Goal: Find specific page/section: Find specific page/section

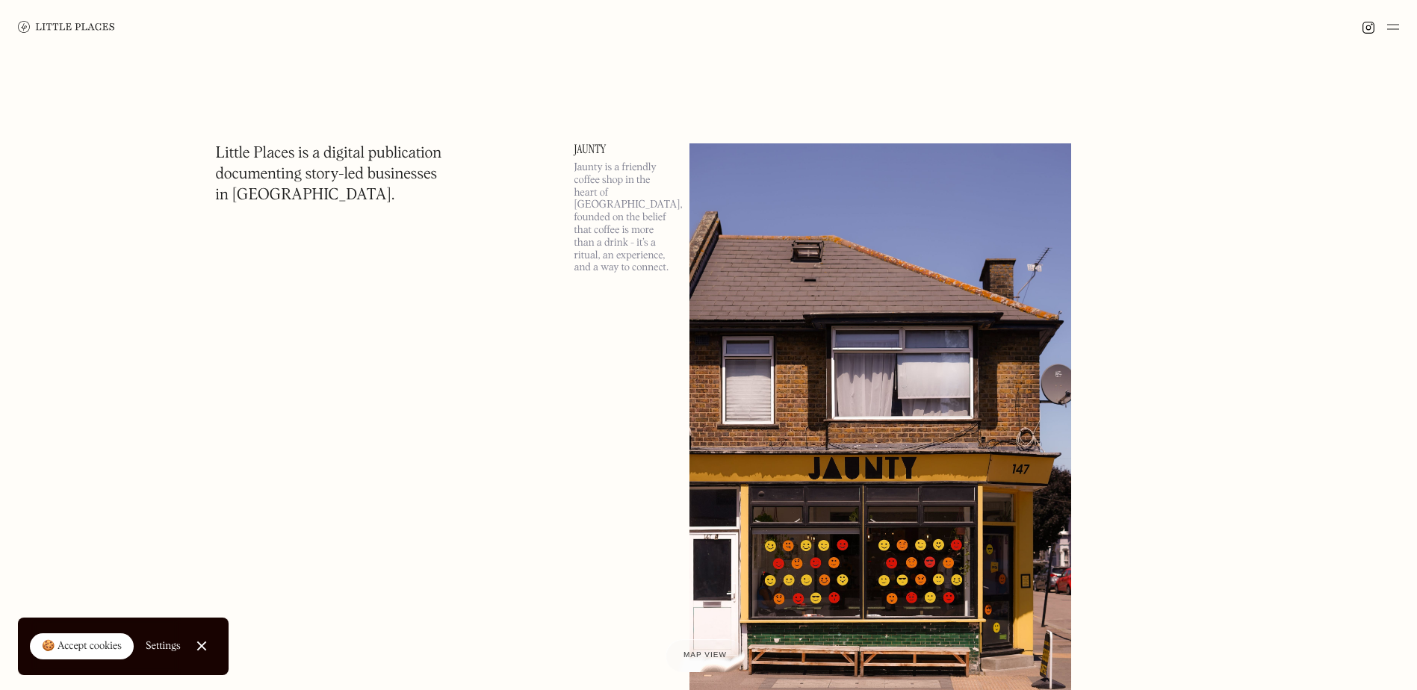
click at [1399, 20] on div at bounding box center [708, 27] width 1417 height 54
click at [1391, 25] on img at bounding box center [1393, 27] width 12 height 18
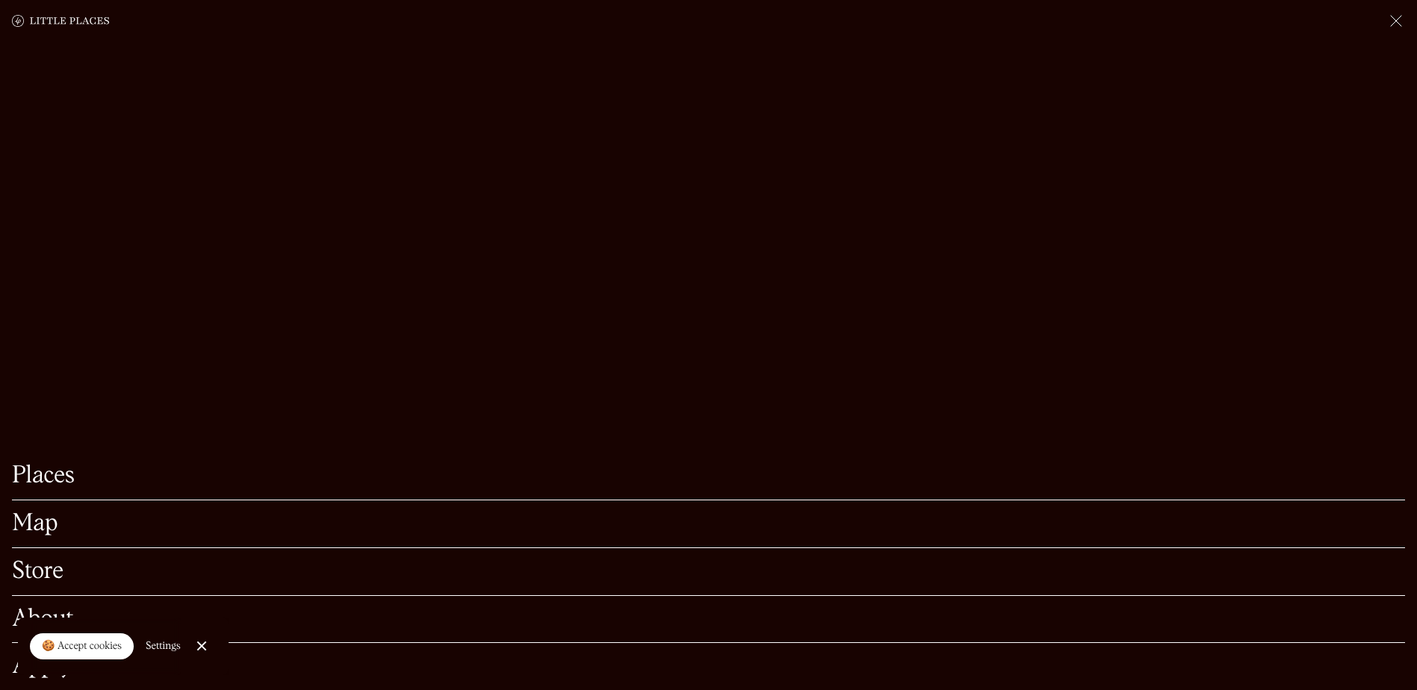
click at [59, 512] on link "Map" at bounding box center [708, 523] width 1393 height 23
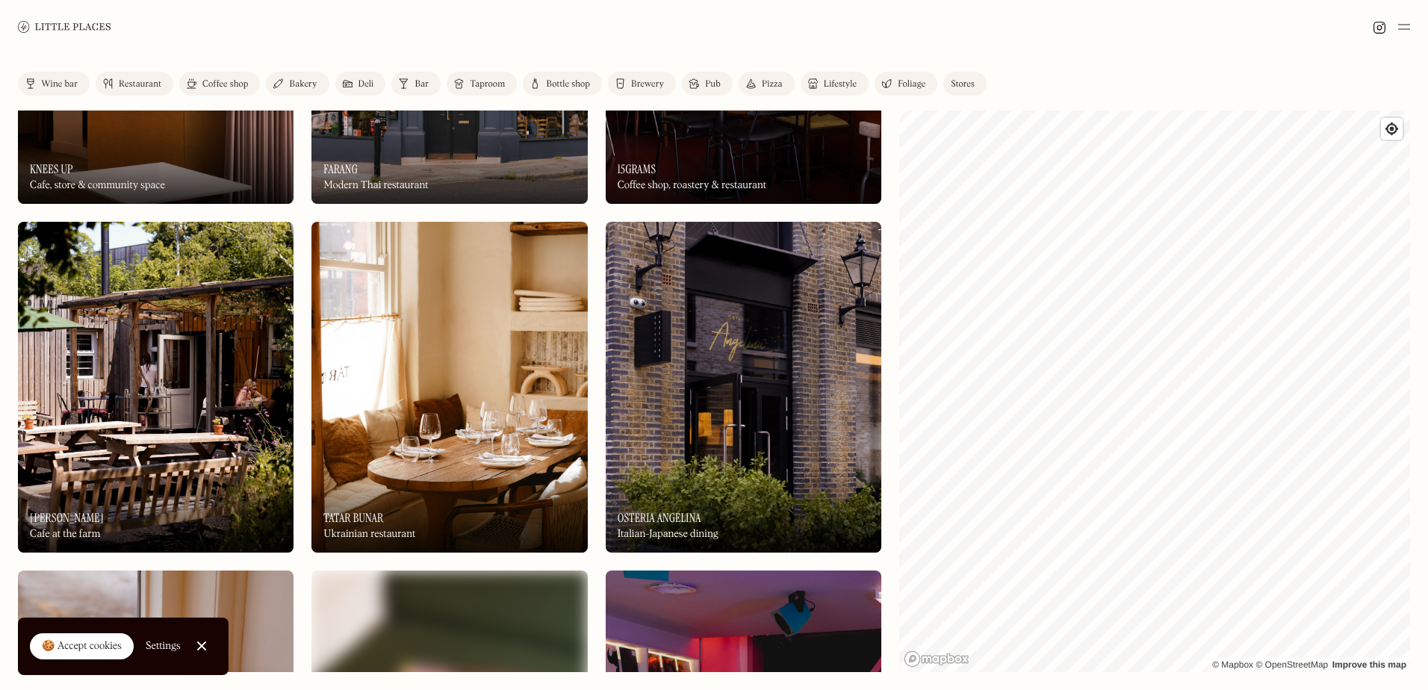
scroll to position [971, 0]
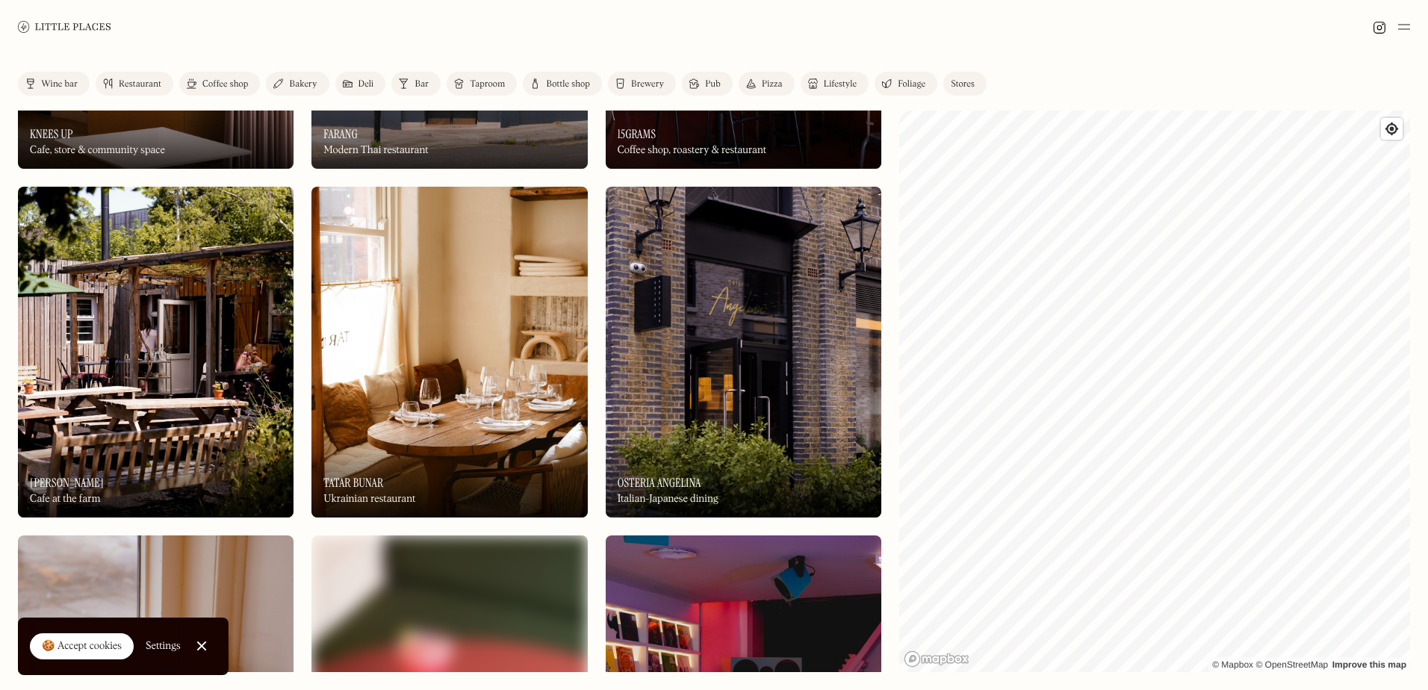
click at [69, 84] on div "Wine bar" at bounding box center [59, 84] width 37 height 9
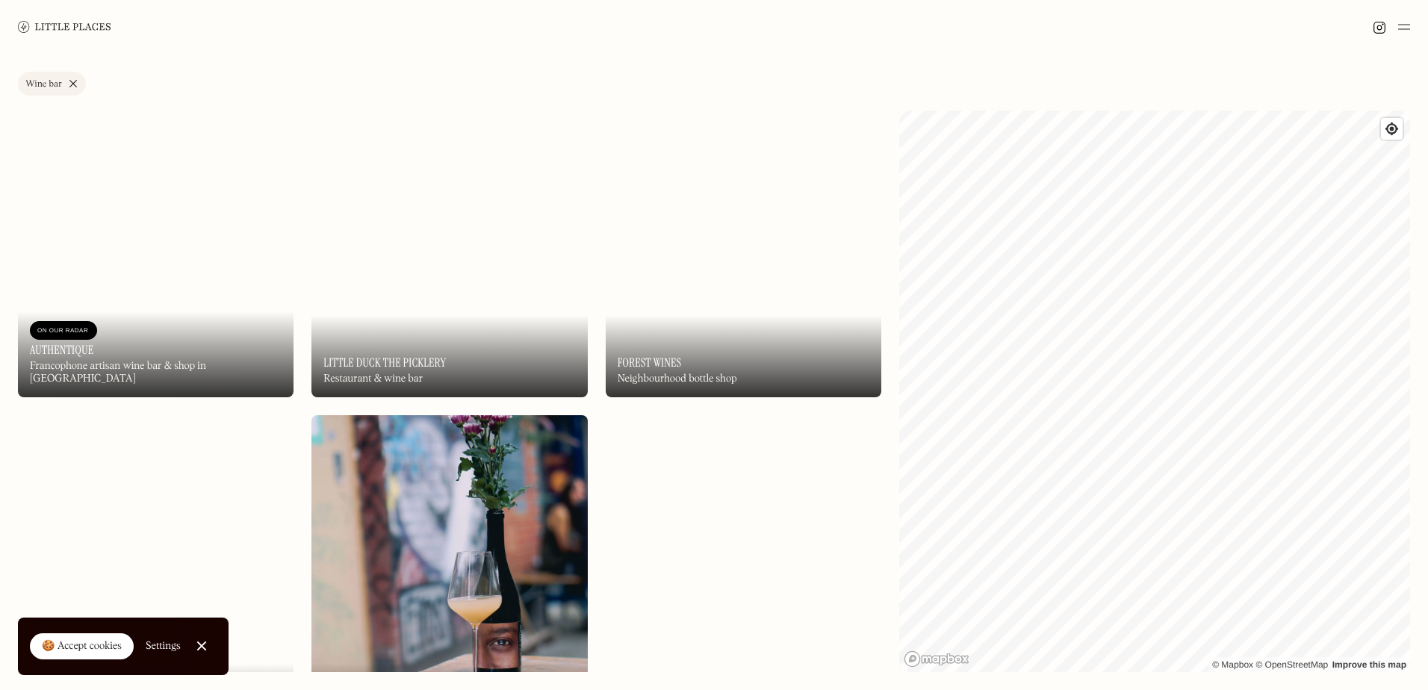
scroll to position [5014, 0]
